Goal: Submit feedback/report problem

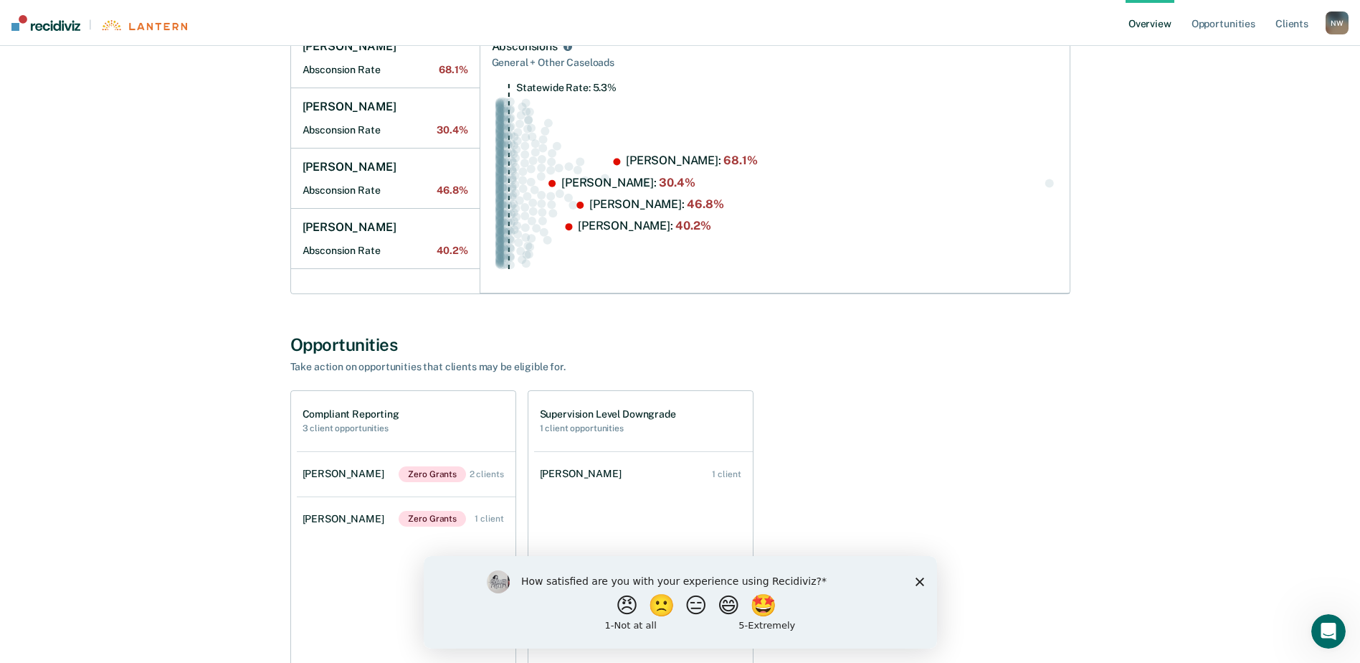
scroll to position [215, 0]
click at [691, 613] on button "😑" at bounding box center [697, 604] width 34 height 29
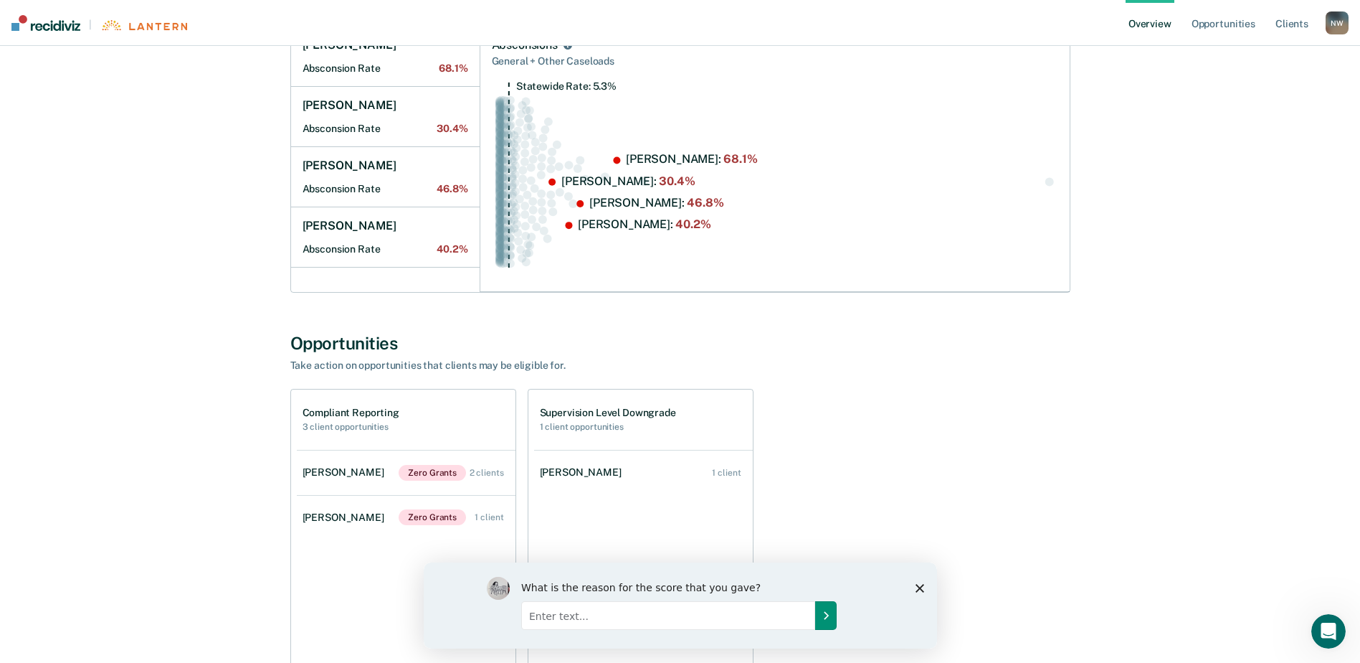
click at [825, 620] on button "Submit your response" at bounding box center [826, 614] width 22 height 29
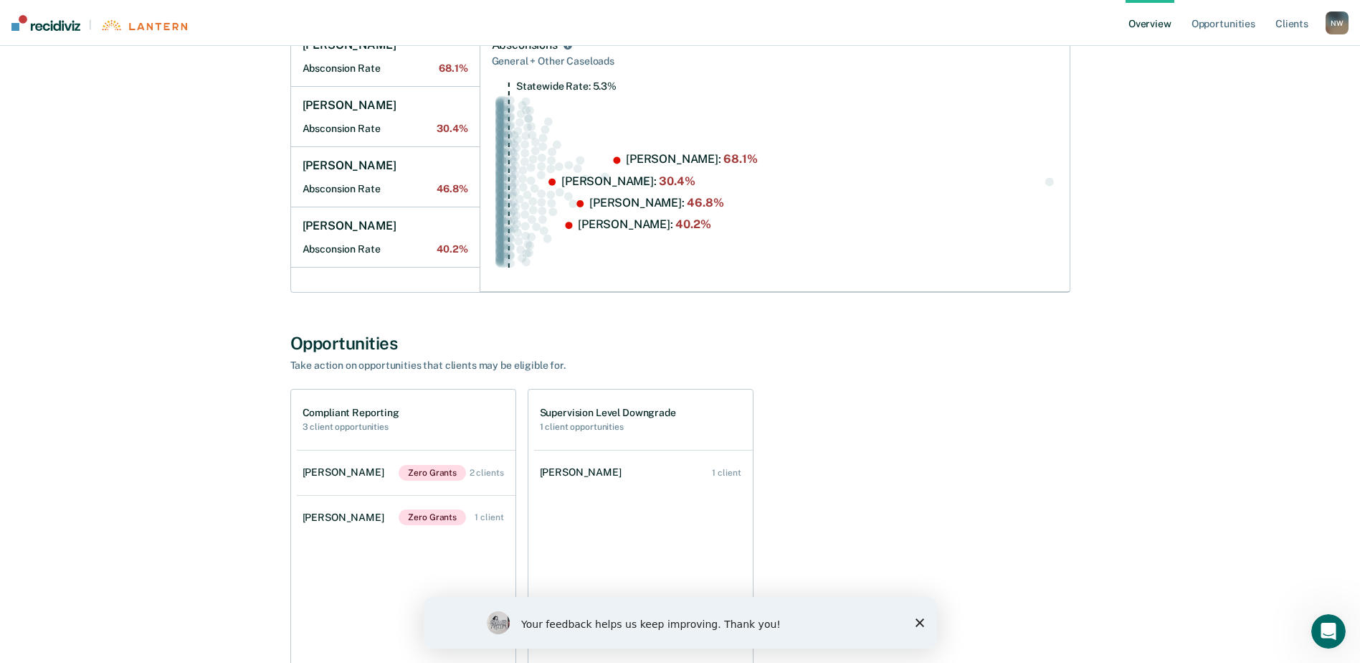
click at [918, 622] on polygon "Close survey" at bounding box center [919, 622] width 9 height 9
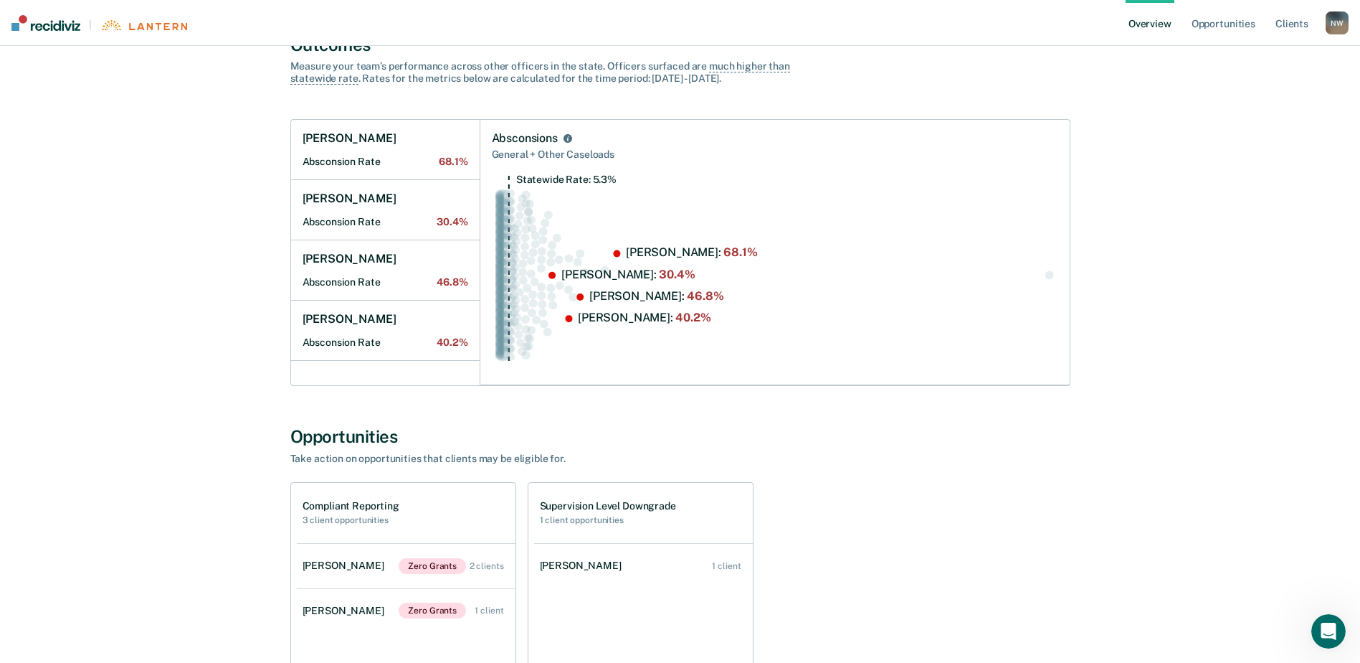
scroll to position [0, 0]
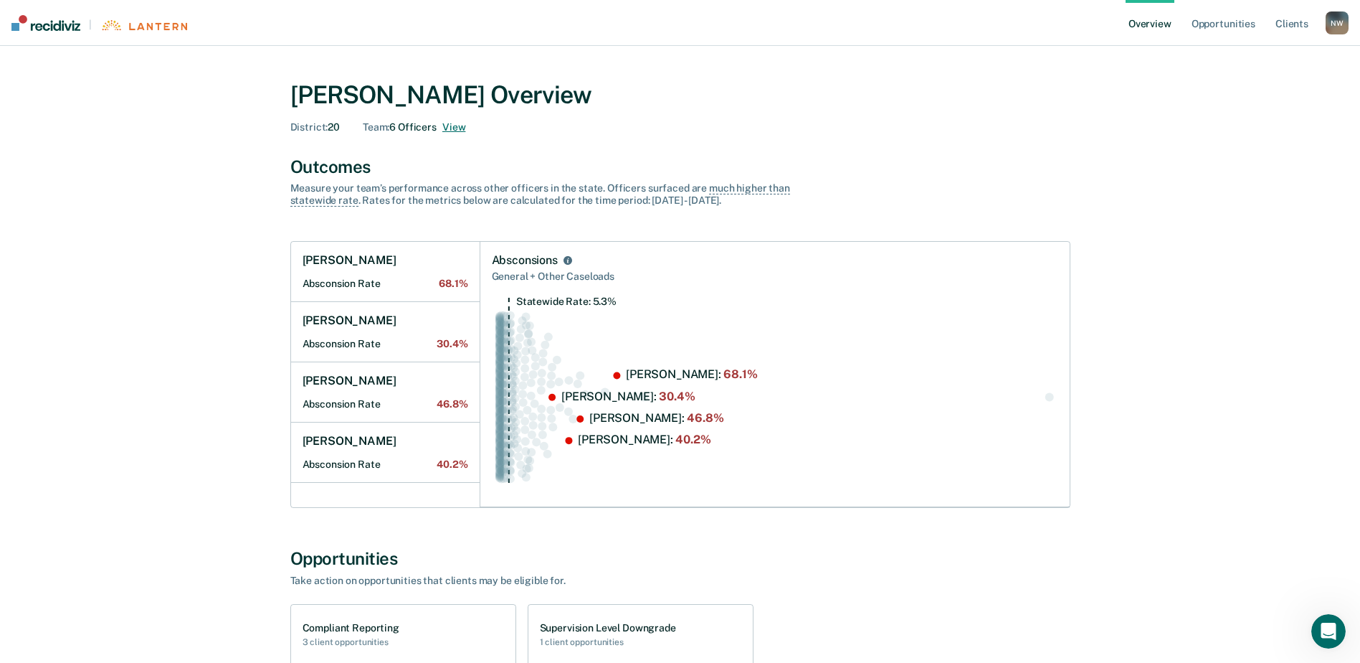
click at [457, 128] on button "View" at bounding box center [453, 127] width 23 height 12
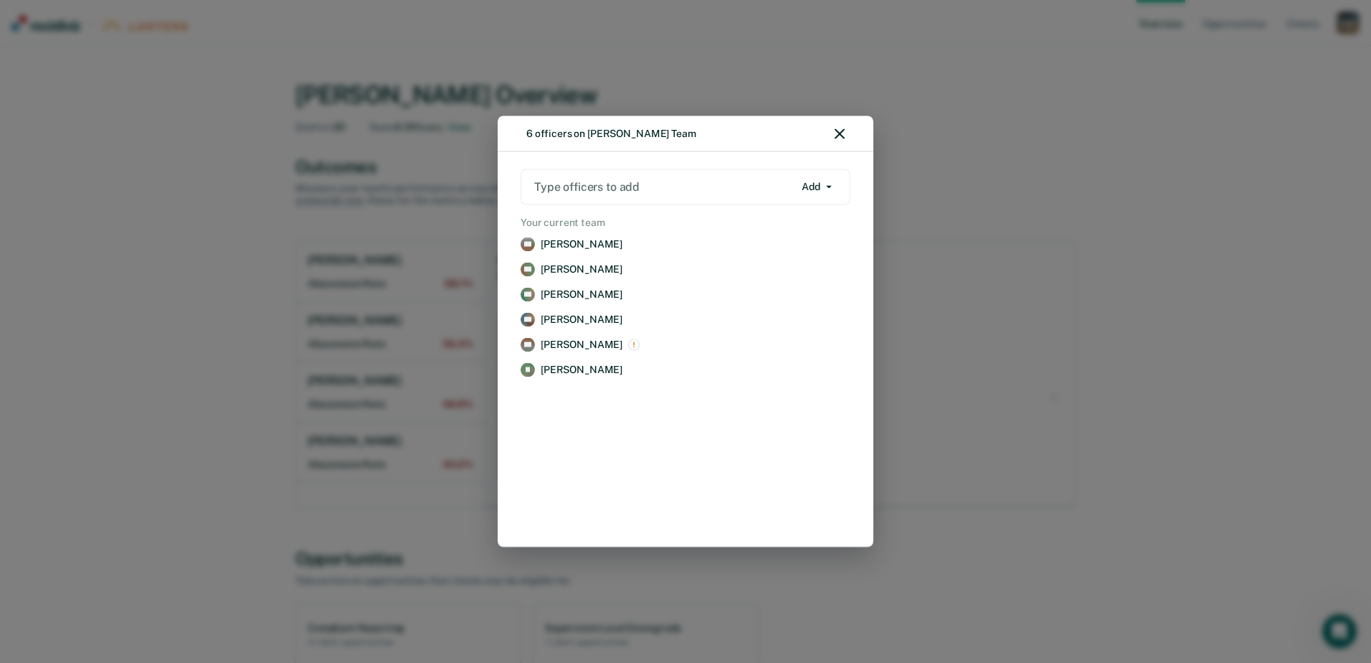
click at [841, 133] on icon "button" at bounding box center [840, 134] width 10 height 10
